Goal: Transaction & Acquisition: Book appointment/travel/reservation

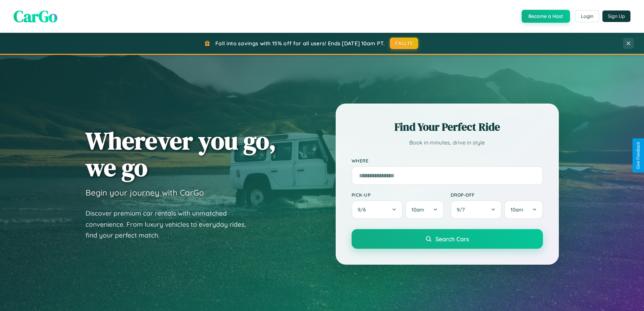
scroll to position [465, 0]
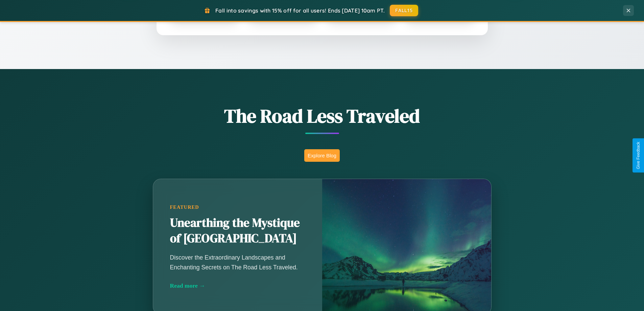
click at [322, 155] on button "Explore Blog" at bounding box center [321, 155] width 35 height 13
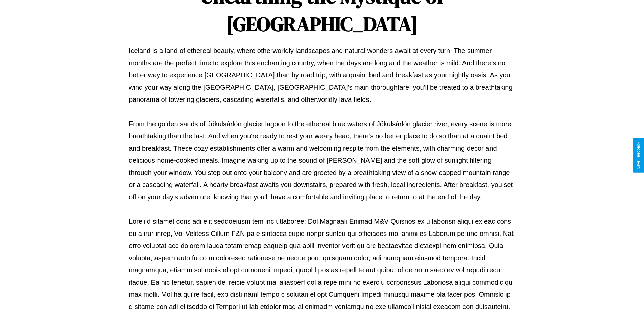
scroll to position [219, 0]
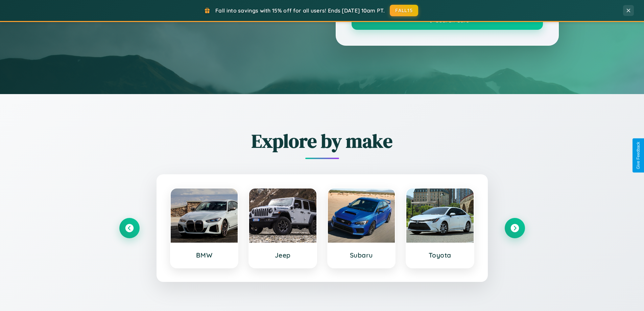
scroll to position [465, 0]
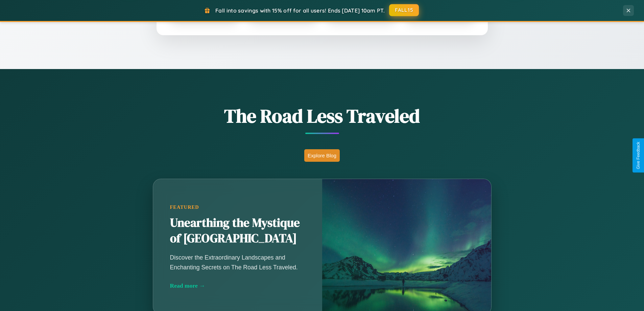
click at [404, 10] on button "FALL15" at bounding box center [404, 10] width 30 height 12
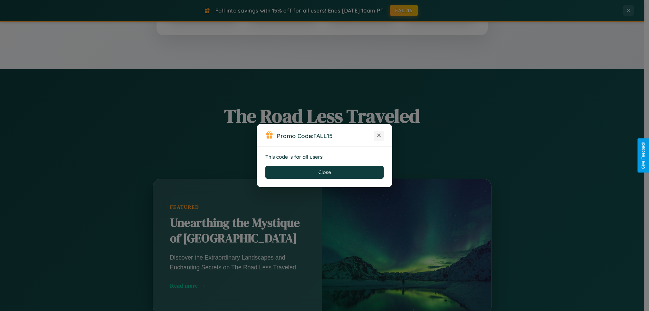
click at [379, 136] on icon at bounding box center [379, 135] width 7 height 7
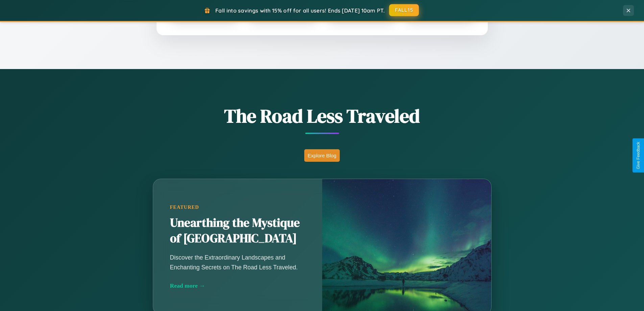
click at [404, 10] on button "FALL15" at bounding box center [404, 10] width 30 height 12
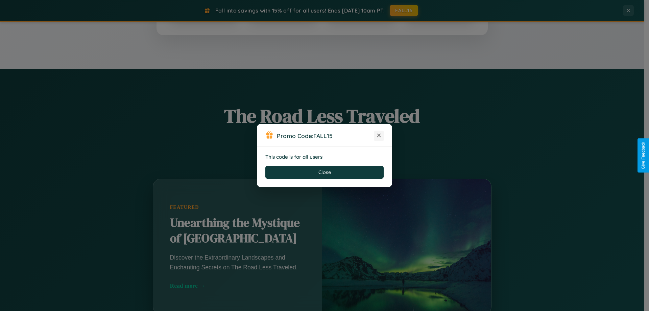
click at [379, 136] on icon at bounding box center [379, 135] width 7 height 7
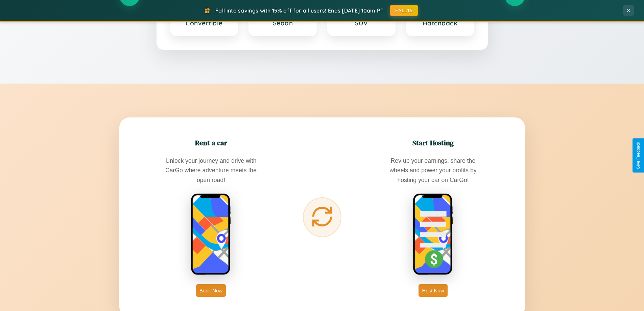
scroll to position [1301, 0]
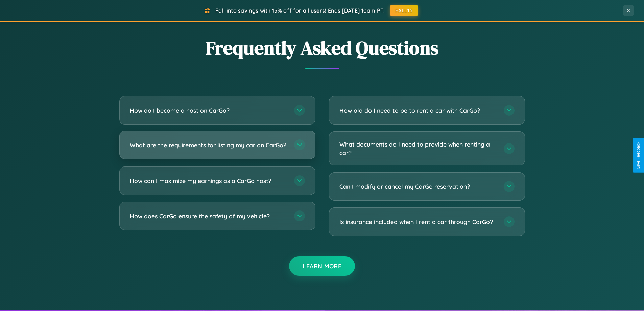
click at [217, 147] on h3 "What are the requirements for listing my car on CarGo?" at bounding box center [209, 145] width 158 height 8
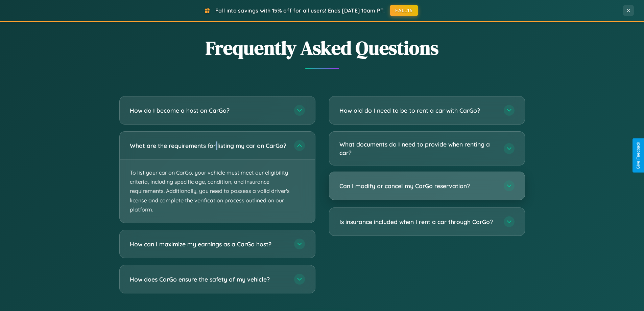
click at [427, 186] on h3 "Can I modify or cancel my CarGo reservation?" at bounding box center [418, 185] width 158 height 8
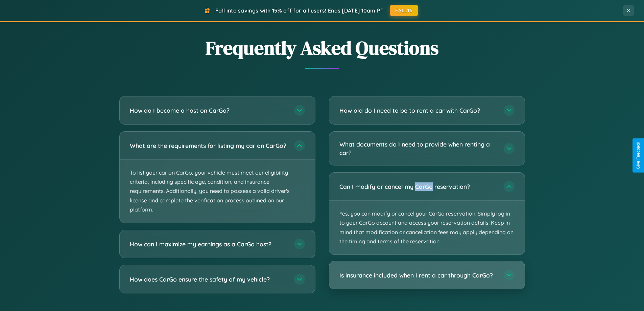
click at [427, 275] on h3 "Is insurance included when I rent a car through CarGo?" at bounding box center [418, 275] width 158 height 8
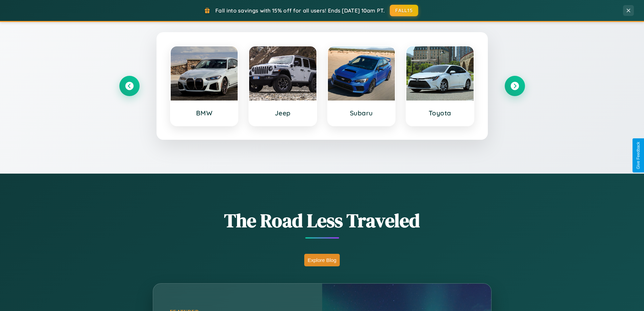
scroll to position [20, 0]
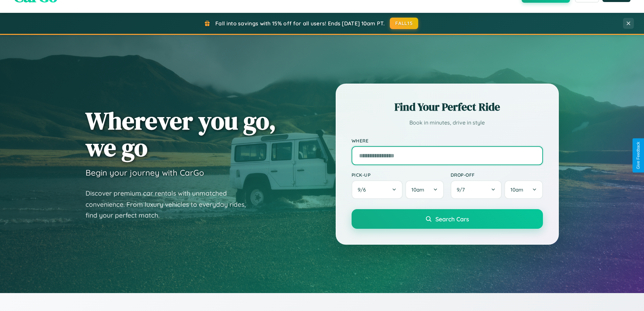
click at [447, 155] on input "text" at bounding box center [447, 155] width 191 height 19
type input "******"
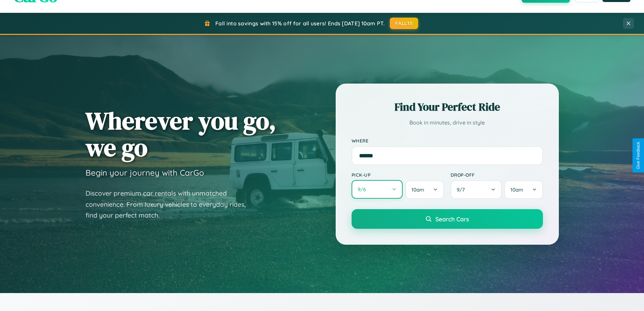
click at [377, 189] on button "9 / 6" at bounding box center [377, 189] width 51 height 19
select select "*"
select select "****"
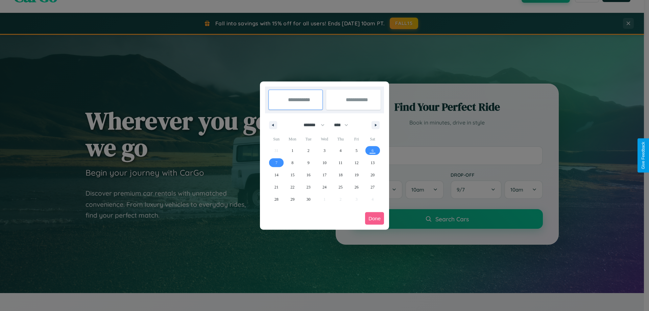
drag, startPoint x: 311, startPoint y: 125, endPoint x: 324, endPoint y: 136, distance: 17.3
click at [311, 125] on select "******* ******** ***** ***** *** **** **** ****** ********* ******* ******** **…" at bounding box center [312, 124] width 29 height 11
select select "*"
click at [344, 125] on select "**** **** **** **** **** **** **** **** **** **** **** **** **** **** **** ****…" at bounding box center [341, 124] width 20 height 11
select select "****"
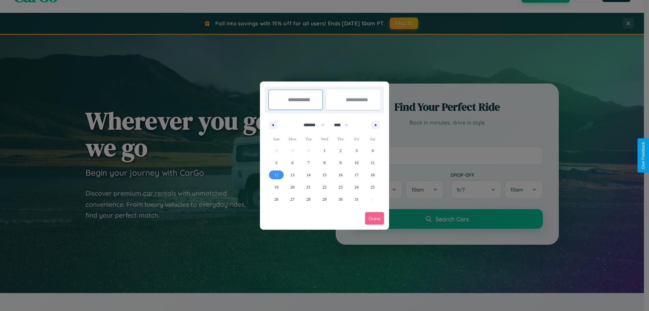
click at [276, 174] on span "12" at bounding box center [276, 175] width 4 height 12
type input "**********"
click at [276, 187] on span "19" at bounding box center [276, 187] width 4 height 12
type input "**********"
click at [374, 218] on button "Done" at bounding box center [374, 218] width 19 height 13
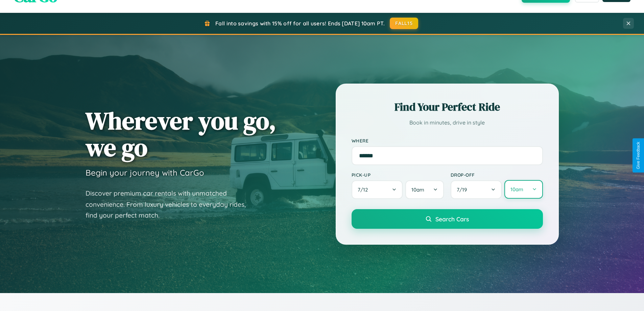
click at [523, 189] on button "10am" at bounding box center [523, 189] width 38 height 19
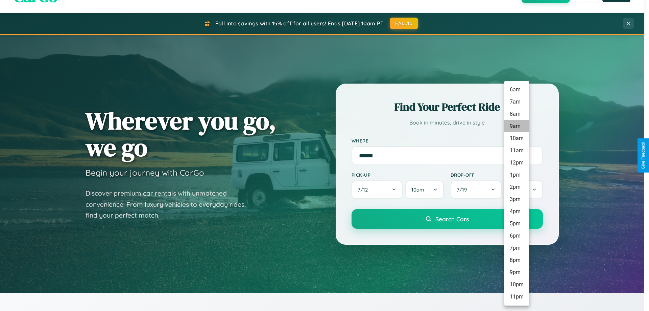
click at [516, 126] on li "9am" at bounding box center [516, 126] width 25 height 12
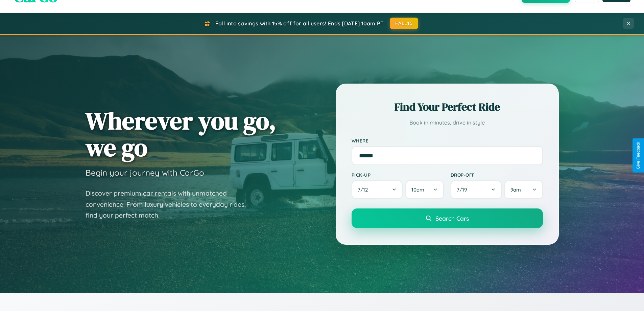
click at [447, 219] on span "Search Cars" at bounding box center [451, 217] width 33 height 7
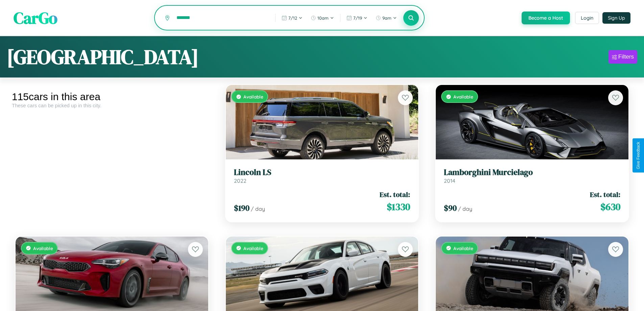
type input "*******"
click at [411, 18] on icon at bounding box center [411, 18] width 6 height 6
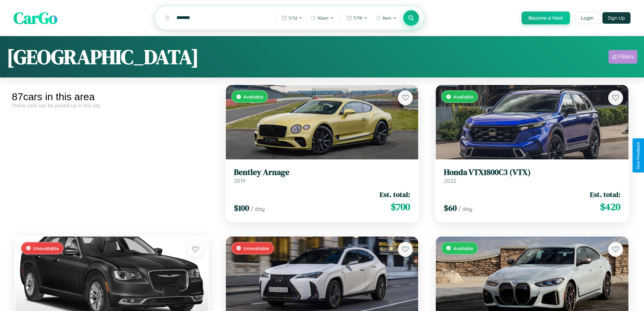
click at [623, 58] on div "Filters" at bounding box center [626, 56] width 16 height 7
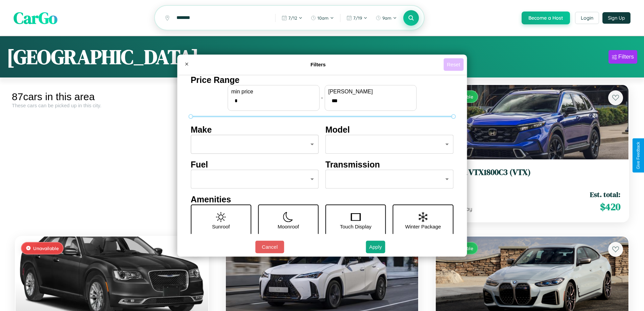
click at [454, 64] on button "Reset" at bounding box center [453, 64] width 20 height 13
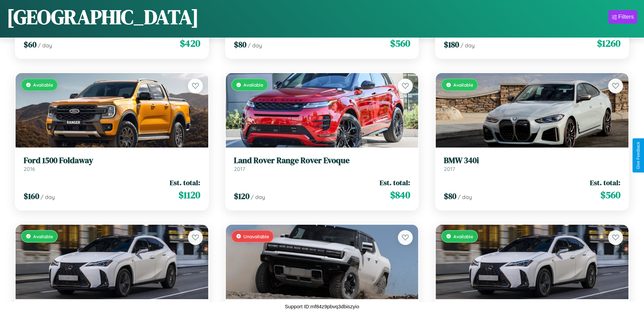
scroll to position [4182, 0]
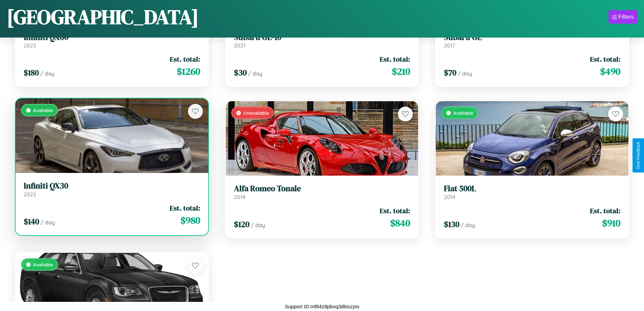
click at [111, 216] on div "$ 140 / day Est. total: $ 980" at bounding box center [112, 215] width 176 height 24
click at [111, 215] on div "$ 140 / day Est. total: $ 980" at bounding box center [112, 215] width 176 height 24
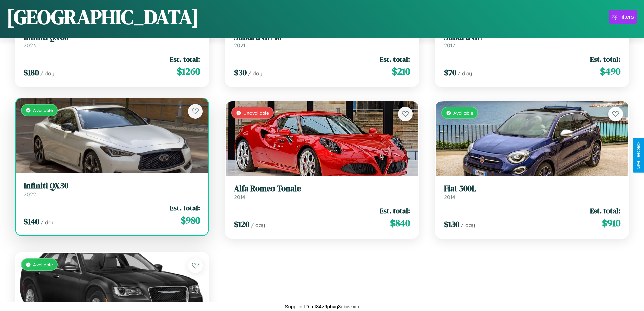
click at [111, 215] on div "$ 140 / day Est. total: $ 980" at bounding box center [112, 215] width 176 height 24
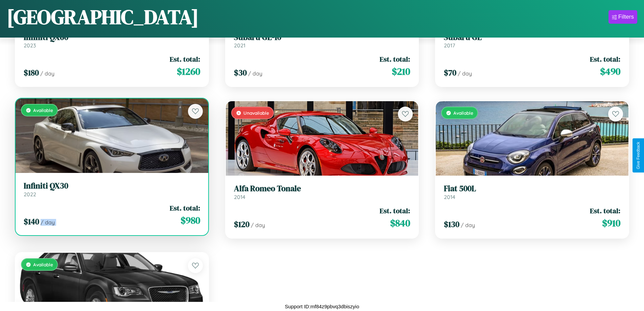
click at [111, 215] on div "$ 140 / day Est. total: $ 980" at bounding box center [112, 215] width 176 height 24
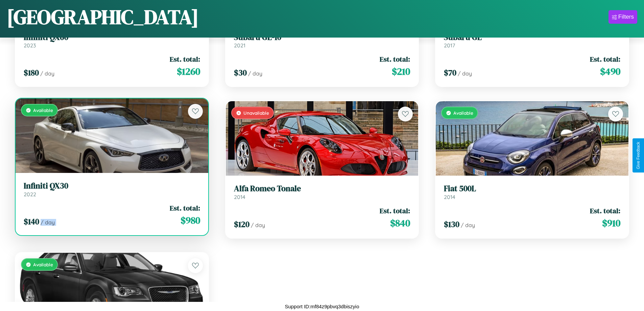
click at [111, 215] on div "$ 140 / day Est. total: $ 980" at bounding box center [112, 215] width 176 height 24
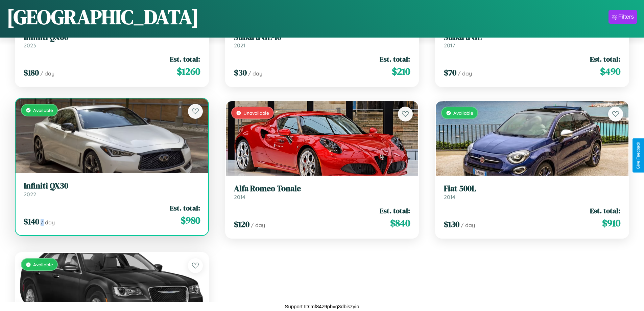
click at [111, 215] on div "$ 140 / day Est. total: $ 980" at bounding box center [112, 215] width 176 height 24
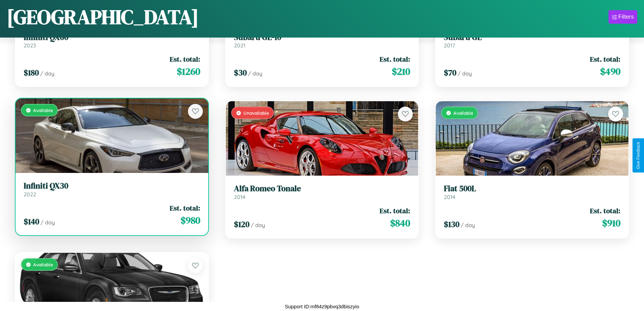
click at [111, 189] on h3 "Infiniti QX30" at bounding box center [112, 186] width 176 height 10
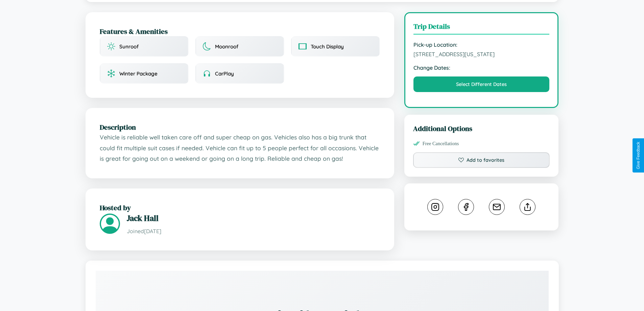
scroll to position [222, 0]
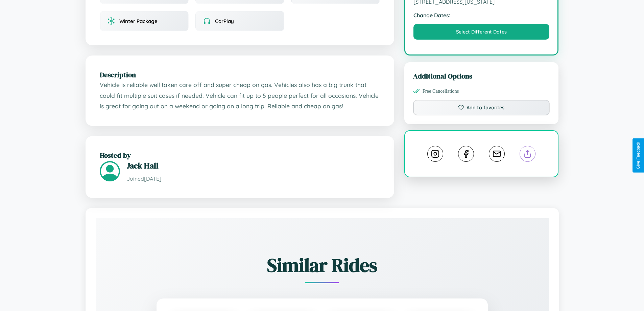
click at [528, 154] on line at bounding box center [528, 152] width 0 height 5
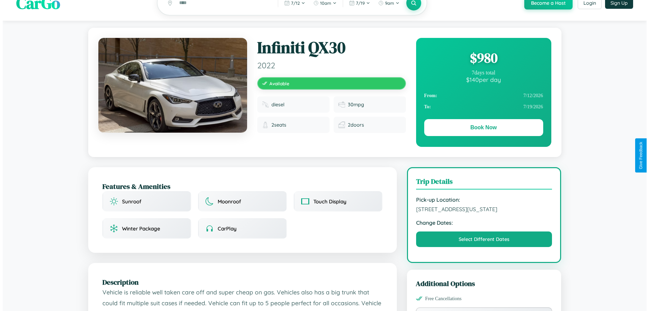
scroll to position [0, 0]
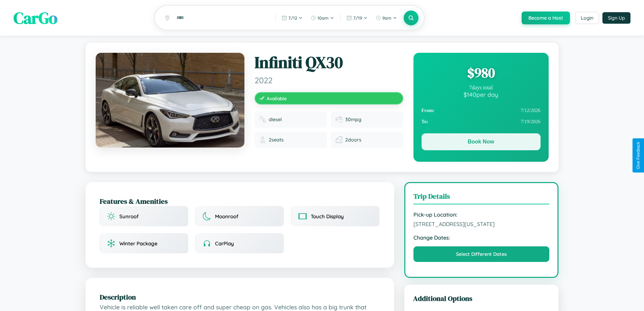
click at [481, 143] on button "Book Now" at bounding box center [480, 141] width 119 height 17
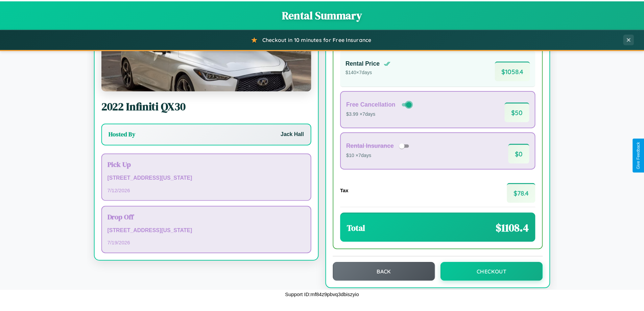
scroll to position [46, 0]
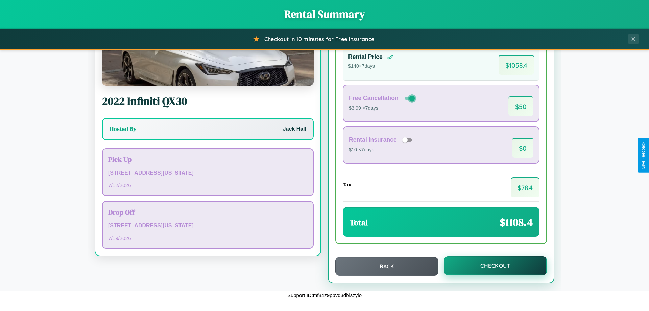
click at [491, 265] on button "Checkout" at bounding box center [495, 265] width 103 height 19
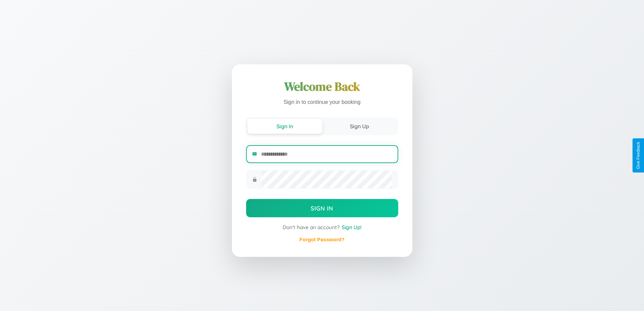
click at [326, 154] on input "email" at bounding box center [326, 154] width 131 height 17
type input "**********"
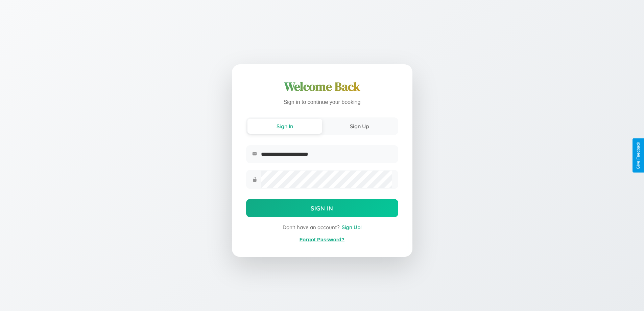
click at [322, 239] on link "Forgot Password?" at bounding box center [321, 239] width 45 height 6
